Goal: Check status: Check status

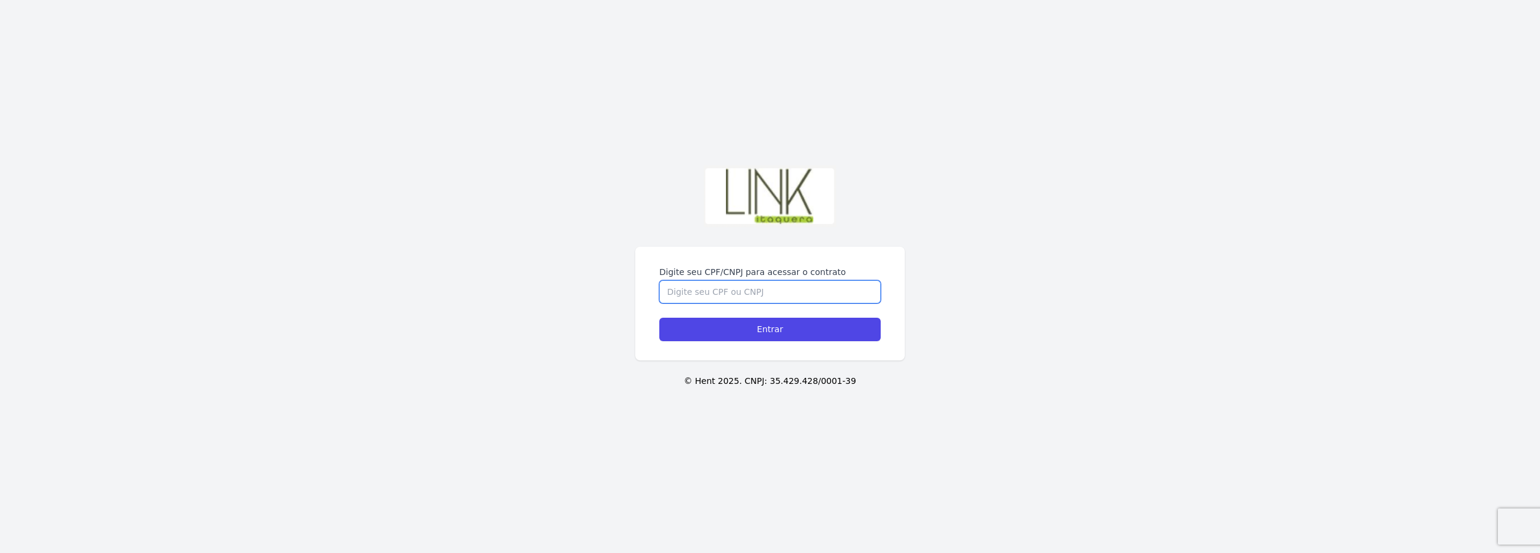
click at [732, 294] on input "Digite seu CPF/CNPJ para acessar o contrato" at bounding box center [769, 291] width 221 height 23
type input "43935224869"
click at [741, 328] on input "Entrar" at bounding box center [769, 329] width 221 height 23
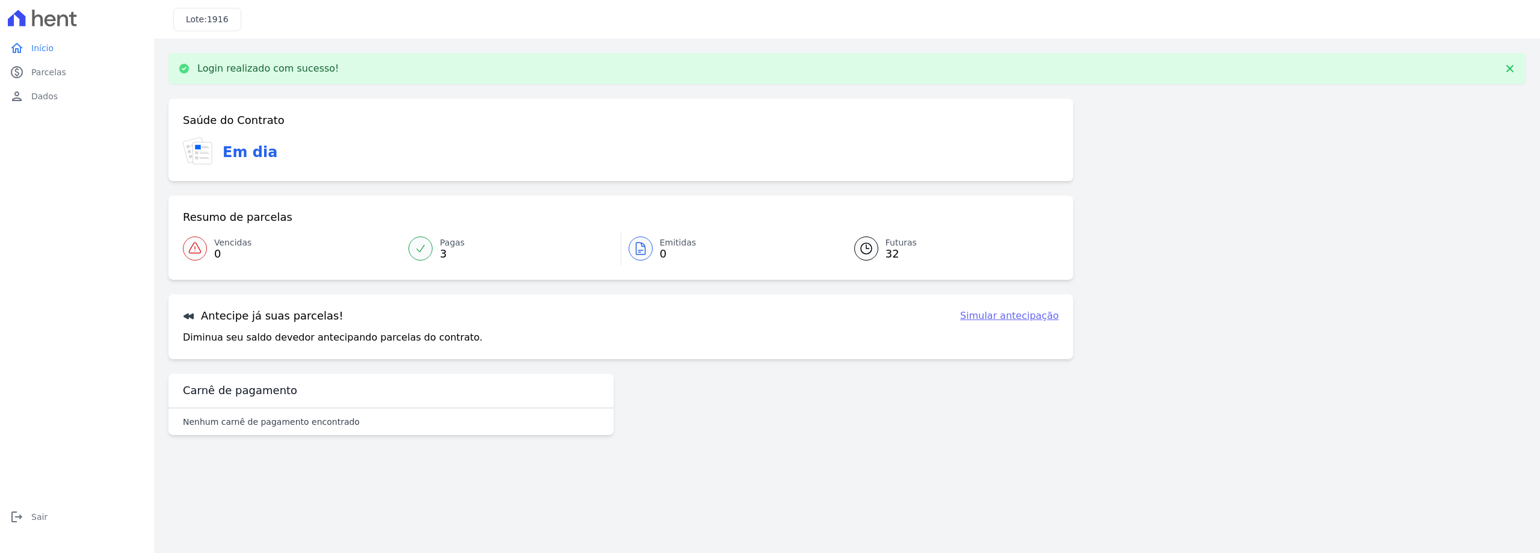
click at [882, 247] on link "Futuras 32" at bounding box center [949, 249] width 219 height 34
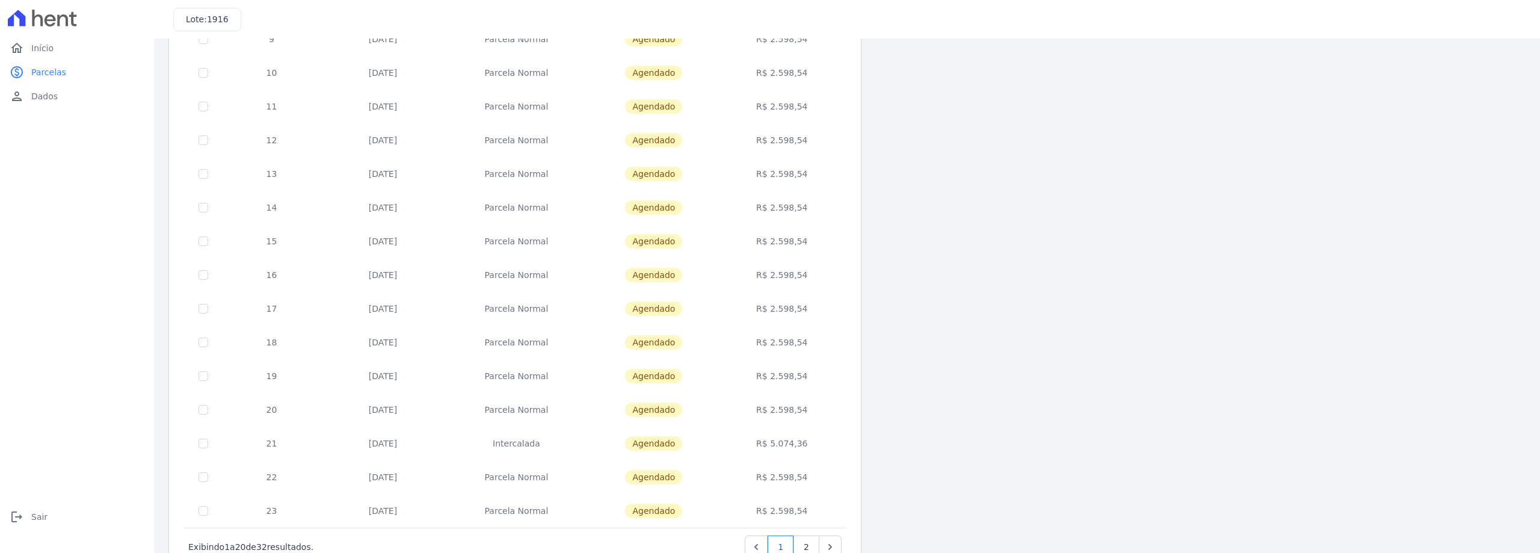
scroll to position [355, 0]
